Goal: Task Accomplishment & Management: Manage account settings

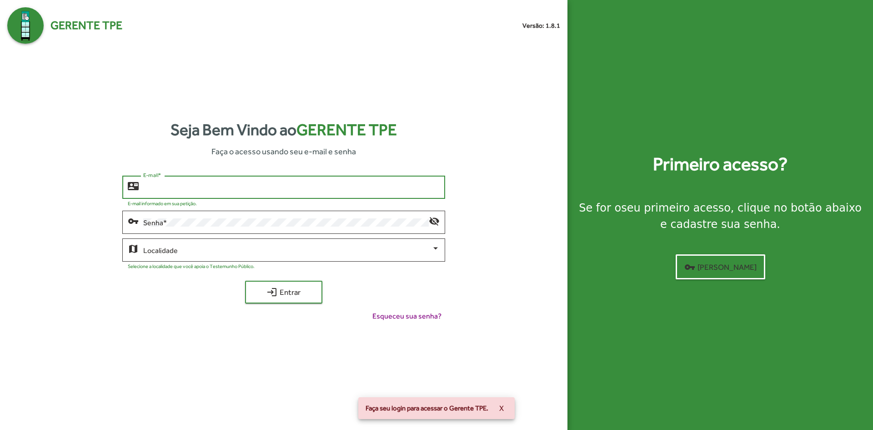
click at [215, 188] on input "E-mail *" at bounding box center [291, 187] width 296 height 8
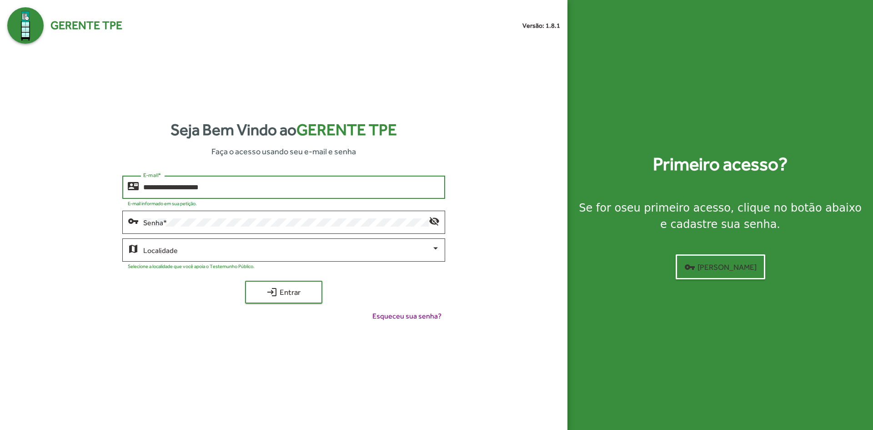
type input "**********"
click at [245, 280] on button "login Entrar" at bounding box center [283, 291] width 77 height 23
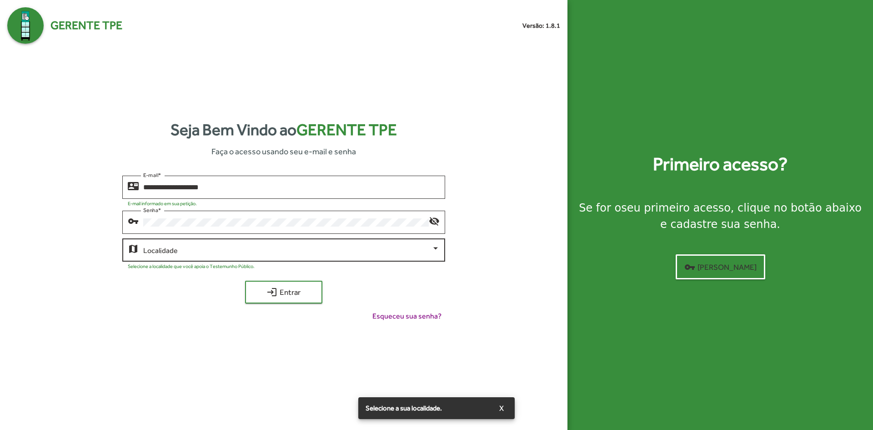
click at [259, 255] on div "Localidade" at bounding box center [291, 248] width 296 height 25
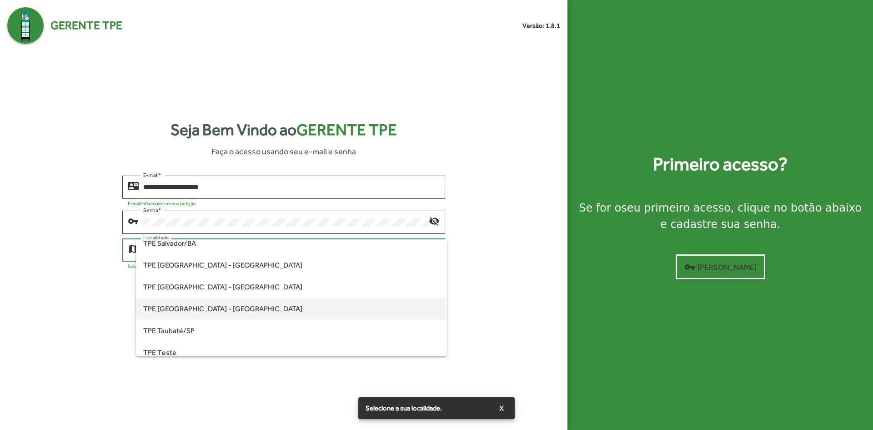
scroll to position [209, 0]
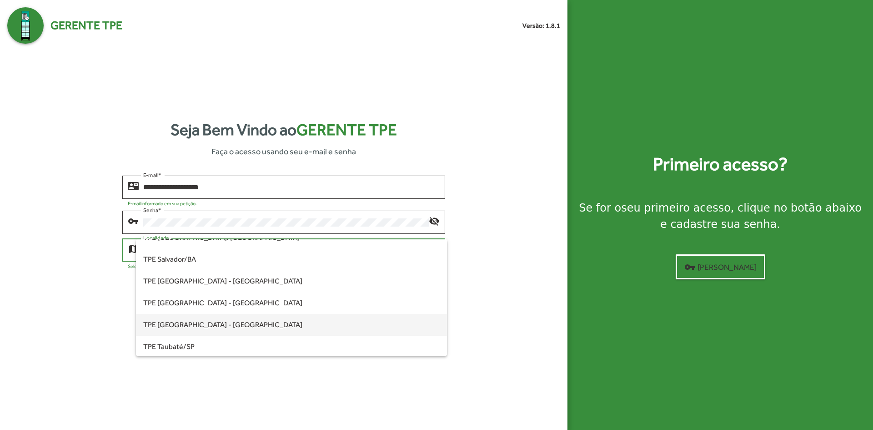
click at [237, 322] on span "TPE [GEOGRAPHIC_DATA] - [GEOGRAPHIC_DATA]" at bounding box center [291, 325] width 296 height 22
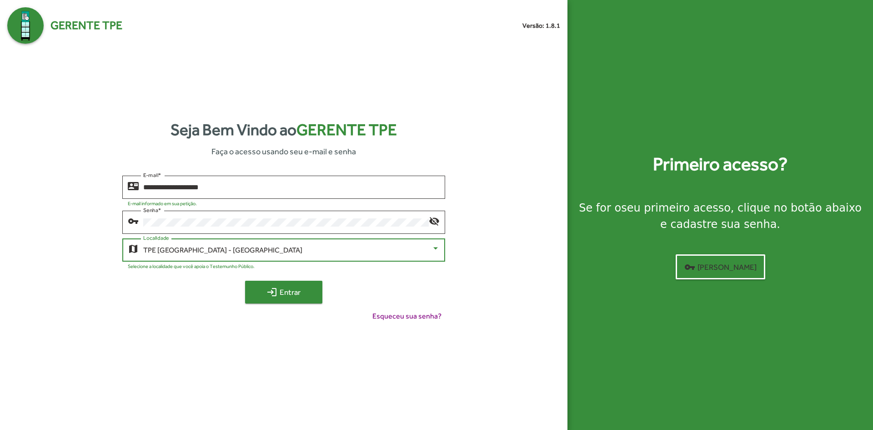
click at [293, 293] on span "login Entrar" at bounding box center [283, 292] width 61 height 16
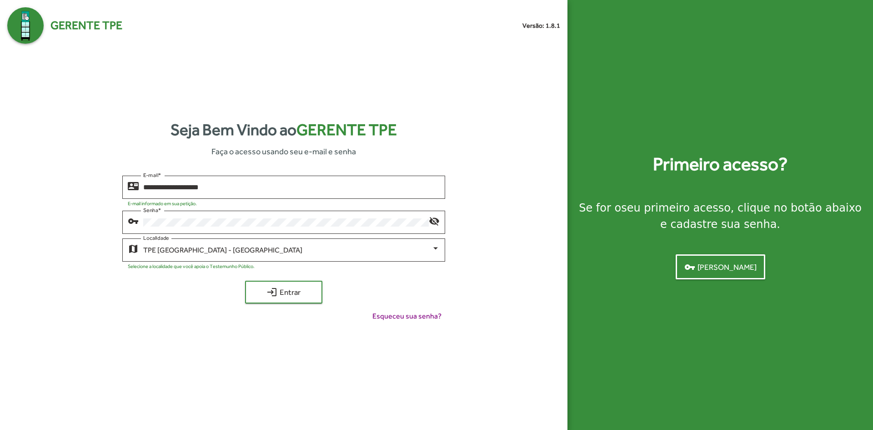
click at [726, 265] on span "vpn_key Criar senha" at bounding box center [720, 267] width 72 height 16
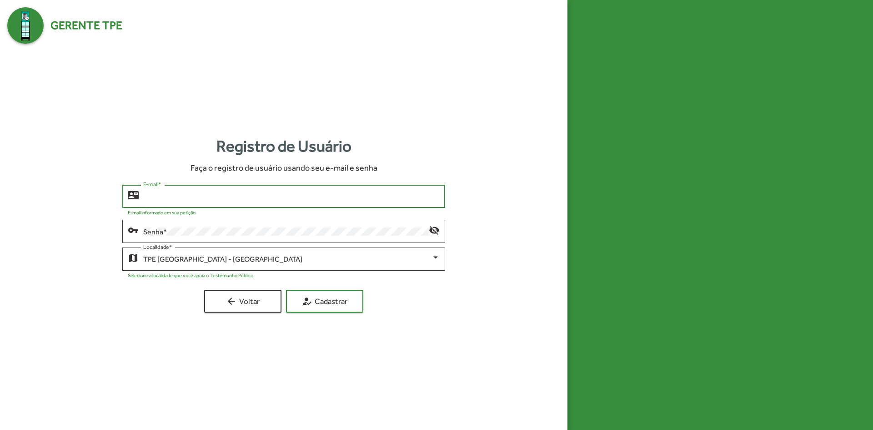
click at [263, 200] on input "E-mail *" at bounding box center [291, 196] width 296 height 8
type input "*"
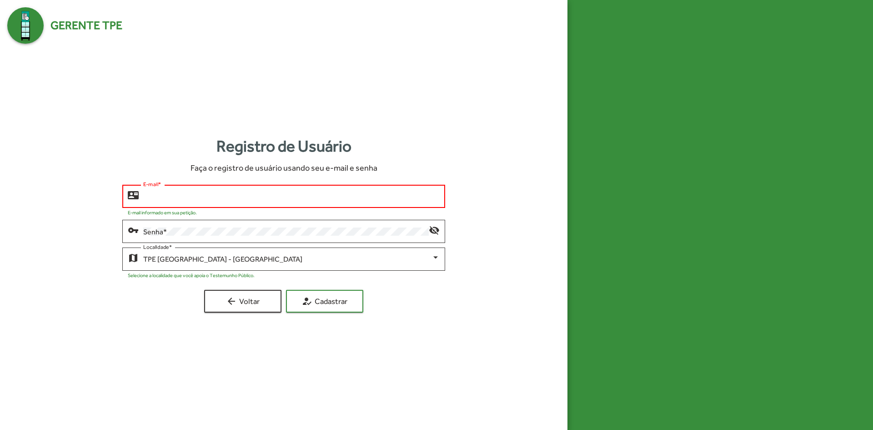
click at [230, 193] on input "E-mail *" at bounding box center [291, 196] width 296 height 8
type input "*"
click at [248, 295] on span "arrow_back Voltar" at bounding box center [242, 301] width 61 height 16
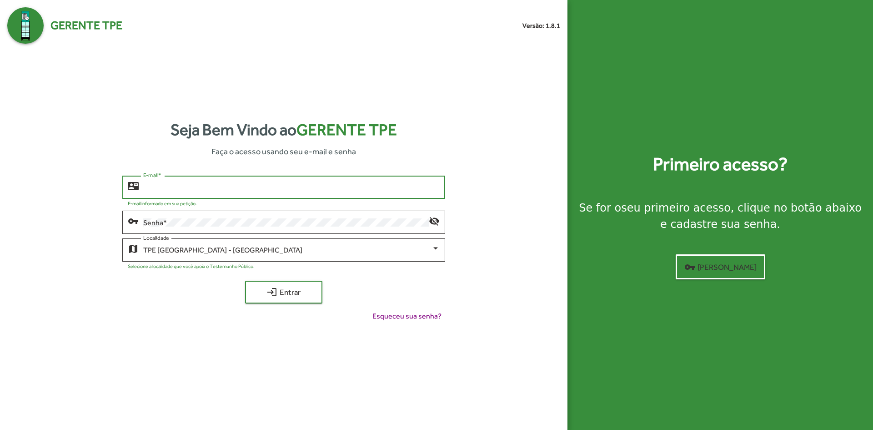
click at [195, 190] on input "E-mail *" at bounding box center [291, 187] width 296 height 8
type input "**********"
click at [245, 280] on button "login Entrar" at bounding box center [283, 291] width 77 height 23
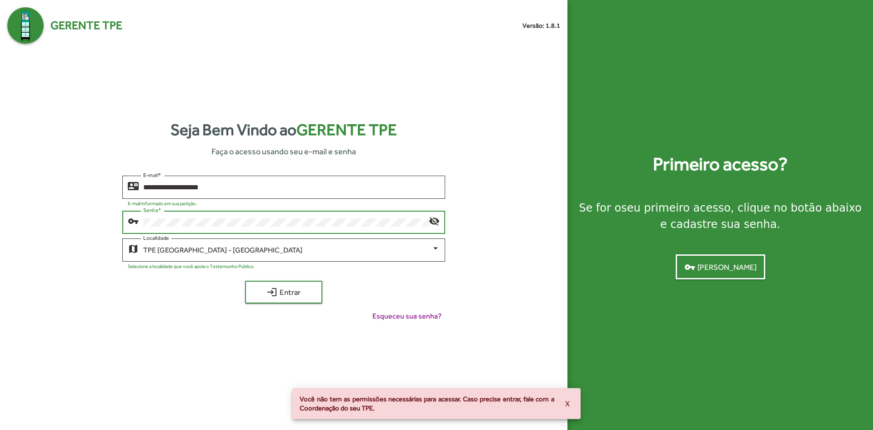
click at [732, 268] on span "vpn_key Criar senha" at bounding box center [720, 267] width 72 height 16
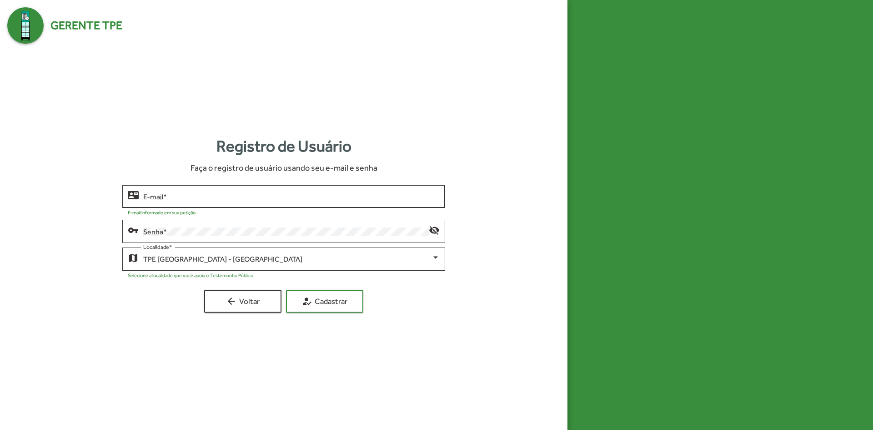
click at [235, 200] on input "E-mail *" at bounding box center [291, 196] width 296 height 8
type input "**********"
click at [286, 290] on button "how_to_reg Cadastrar" at bounding box center [324, 301] width 77 height 23
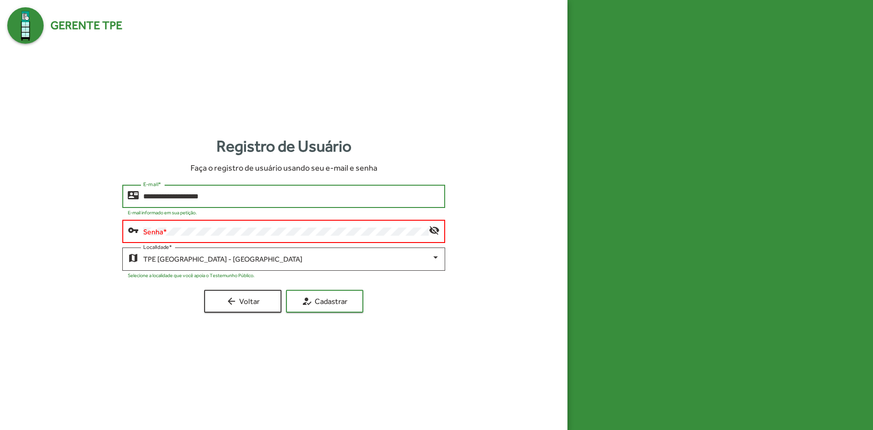
drag, startPoint x: 226, startPoint y: 198, endPoint x: 116, endPoint y: 197, distance: 110.0
click at [119, 197] on div "**********" at bounding box center [283, 249] width 553 height 128
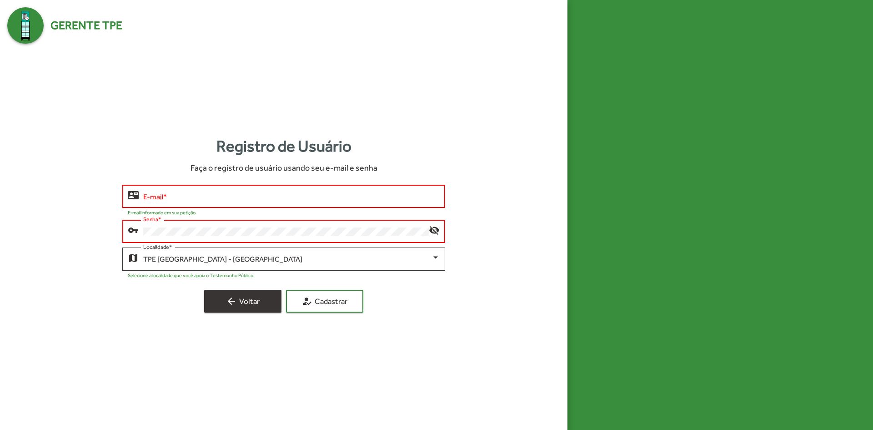
click at [254, 306] on span "arrow_back Voltar" at bounding box center [242, 301] width 61 height 16
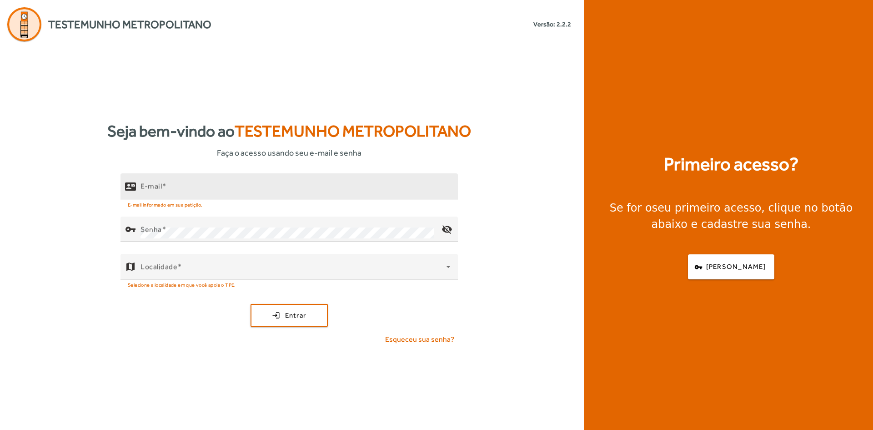
click at [213, 184] on div "E-mail" at bounding box center [295, 186] width 310 height 26
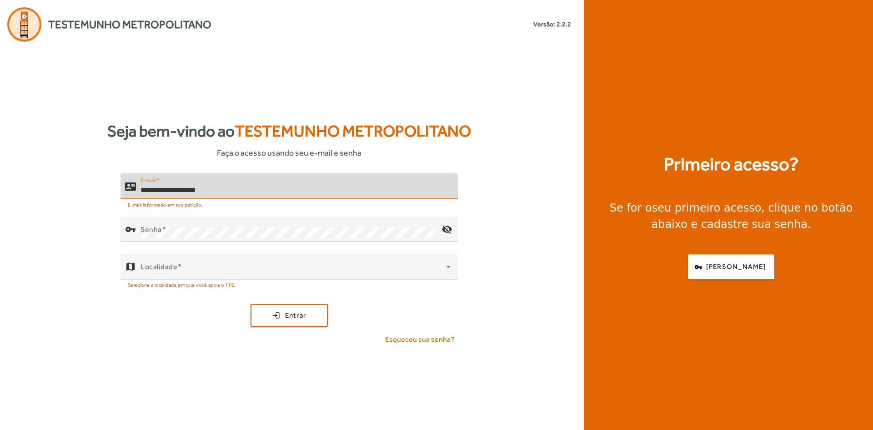
type input "**********"
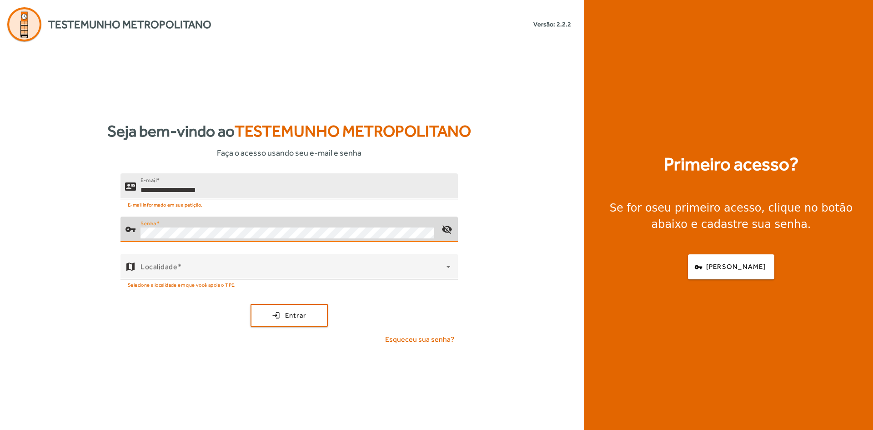
click at [250, 304] on button "login Entrar" at bounding box center [288, 315] width 77 height 23
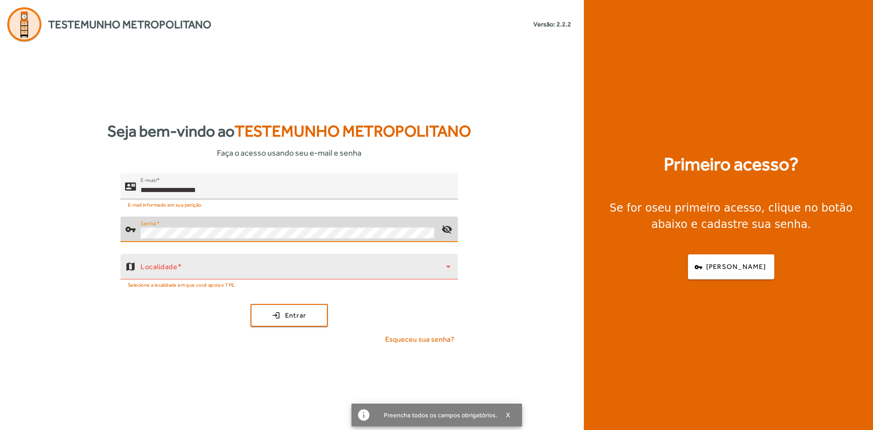
click at [325, 273] on span at bounding box center [292, 270] width 305 height 11
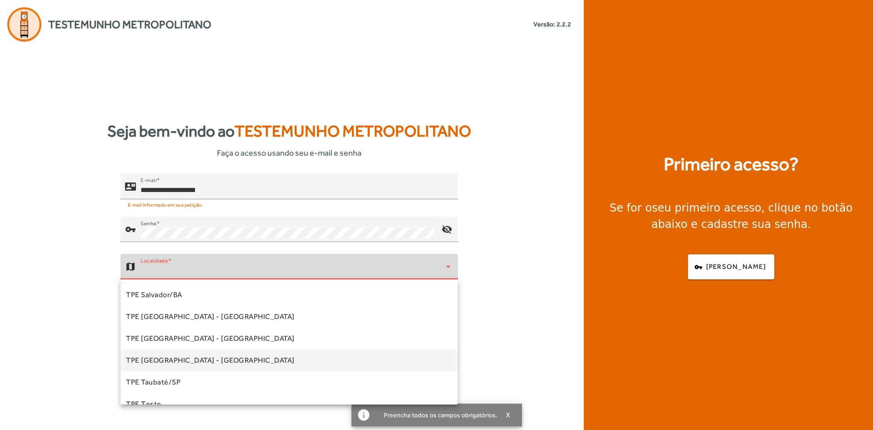
scroll to position [253, 0]
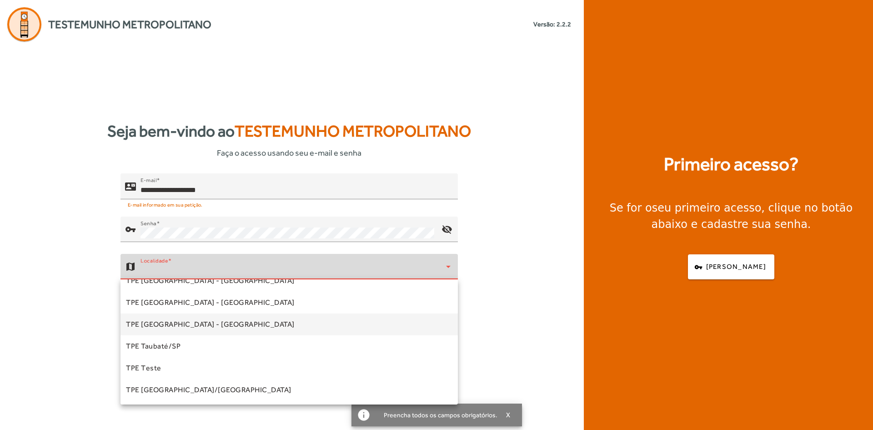
click at [223, 325] on mat-option "TPE [GEOGRAPHIC_DATA] - [GEOGRAPHIC_DATA]" at bounding box center [288, 324] width 337 height 22
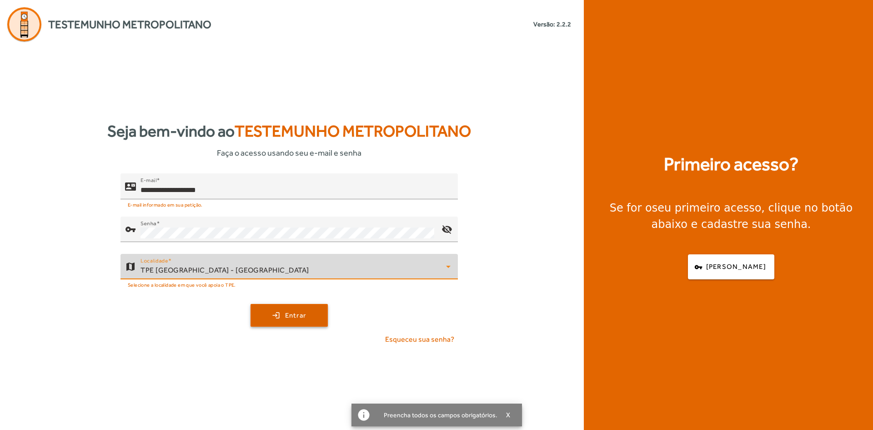
click at [296, 312] on span "Entrar" at bounding box center [295, 315] width 21 height 10
